Goal: Information Seeking & Learning: Learn about a topic

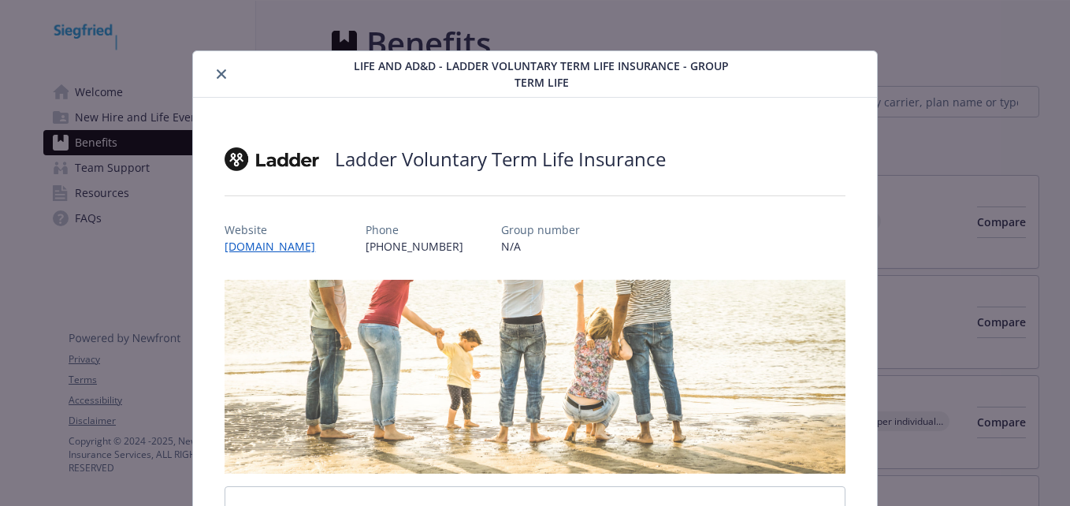
scroll to position [47, 0]
